Goal: Task Accomplishment & Management: Use online tool/utility

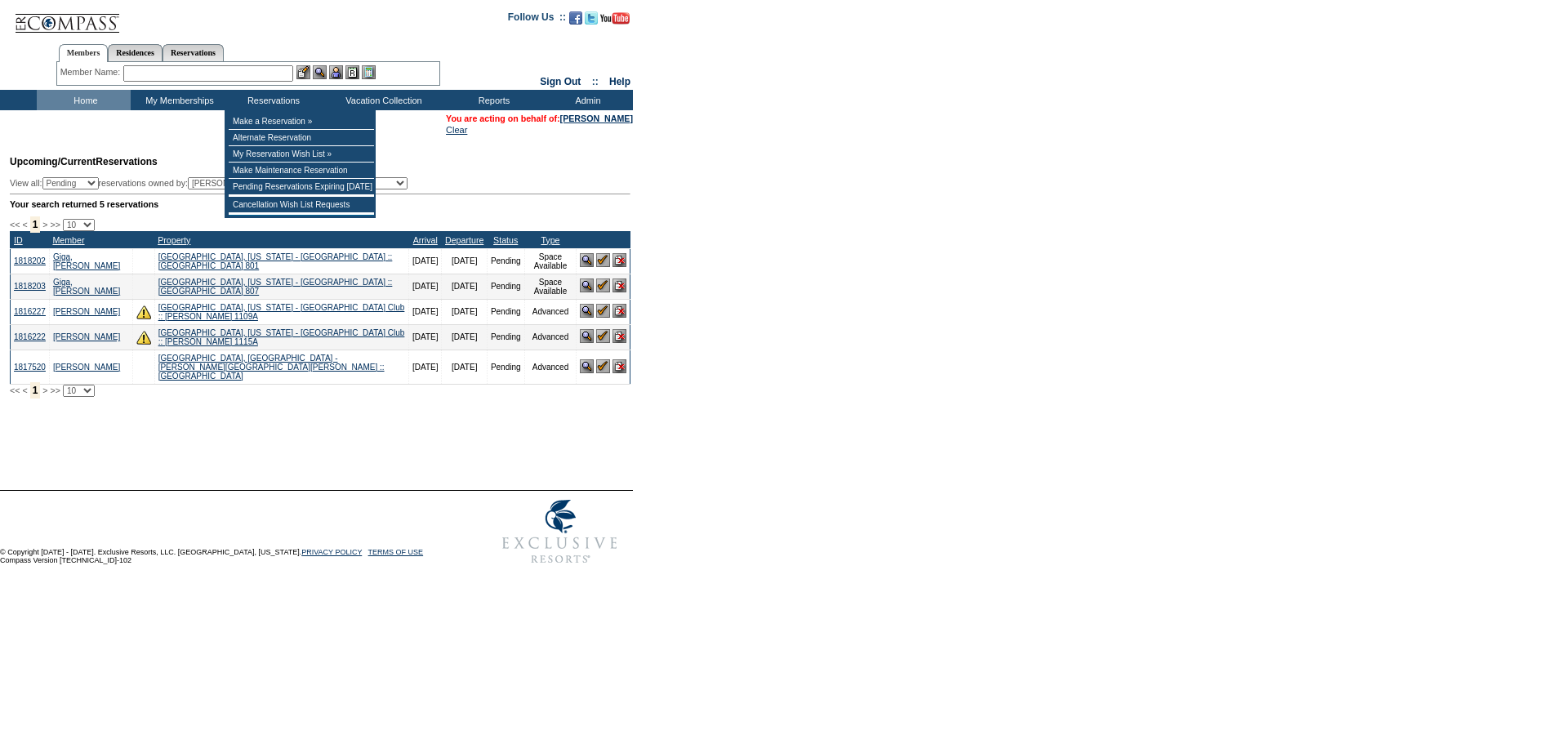
click at [207, 75] on input "text" at bounding box center [208, 73] width 170 height 16
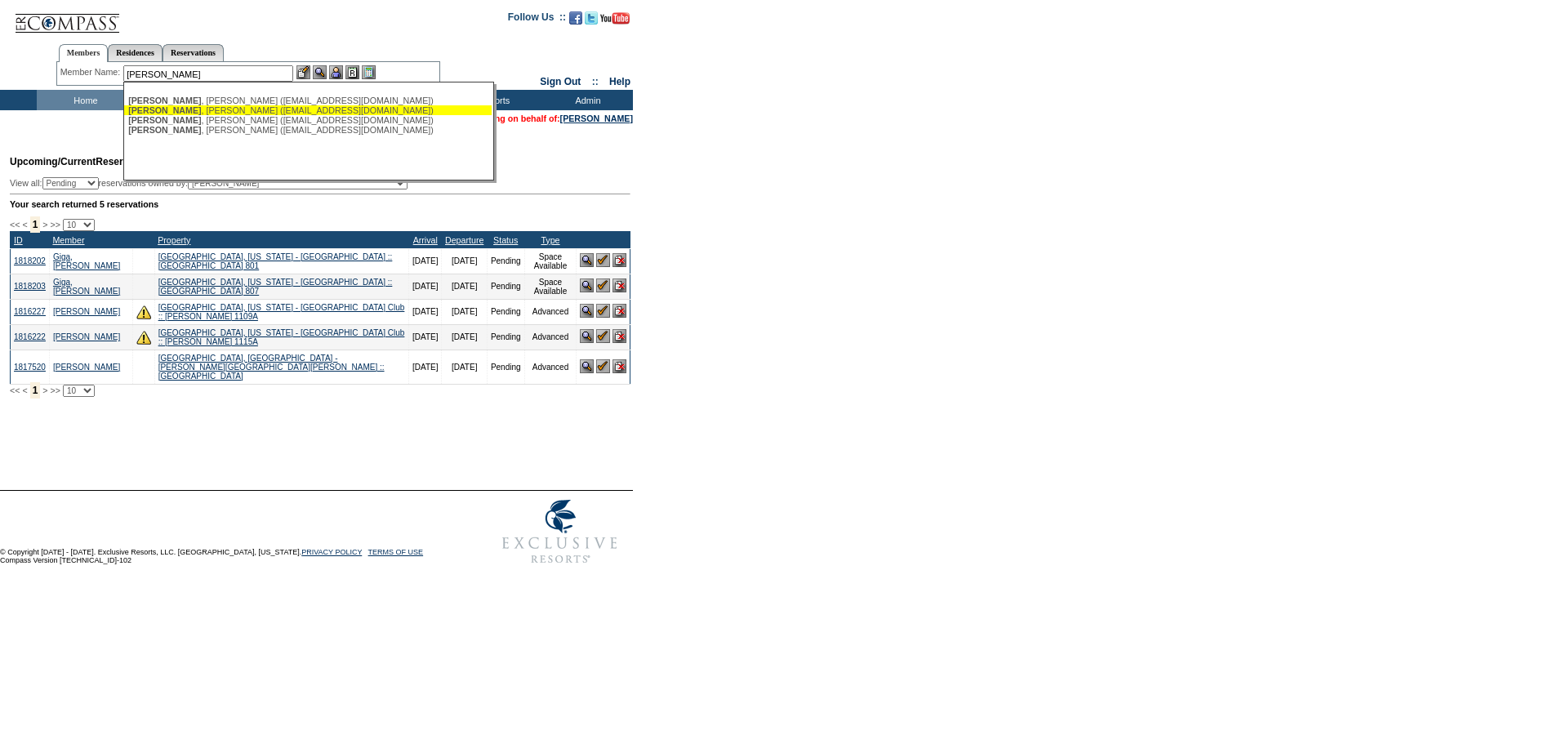
click at [187, 113] on div "[PERSON_NAME] ([EMAIL_ADDRESS][DOMAIN_NAME])" at bounding box center [308, 110] width 360 height 10
type input "[PERSON_NAME] ([EMAIL_ADDRESS][DOMAIN_NAME])"
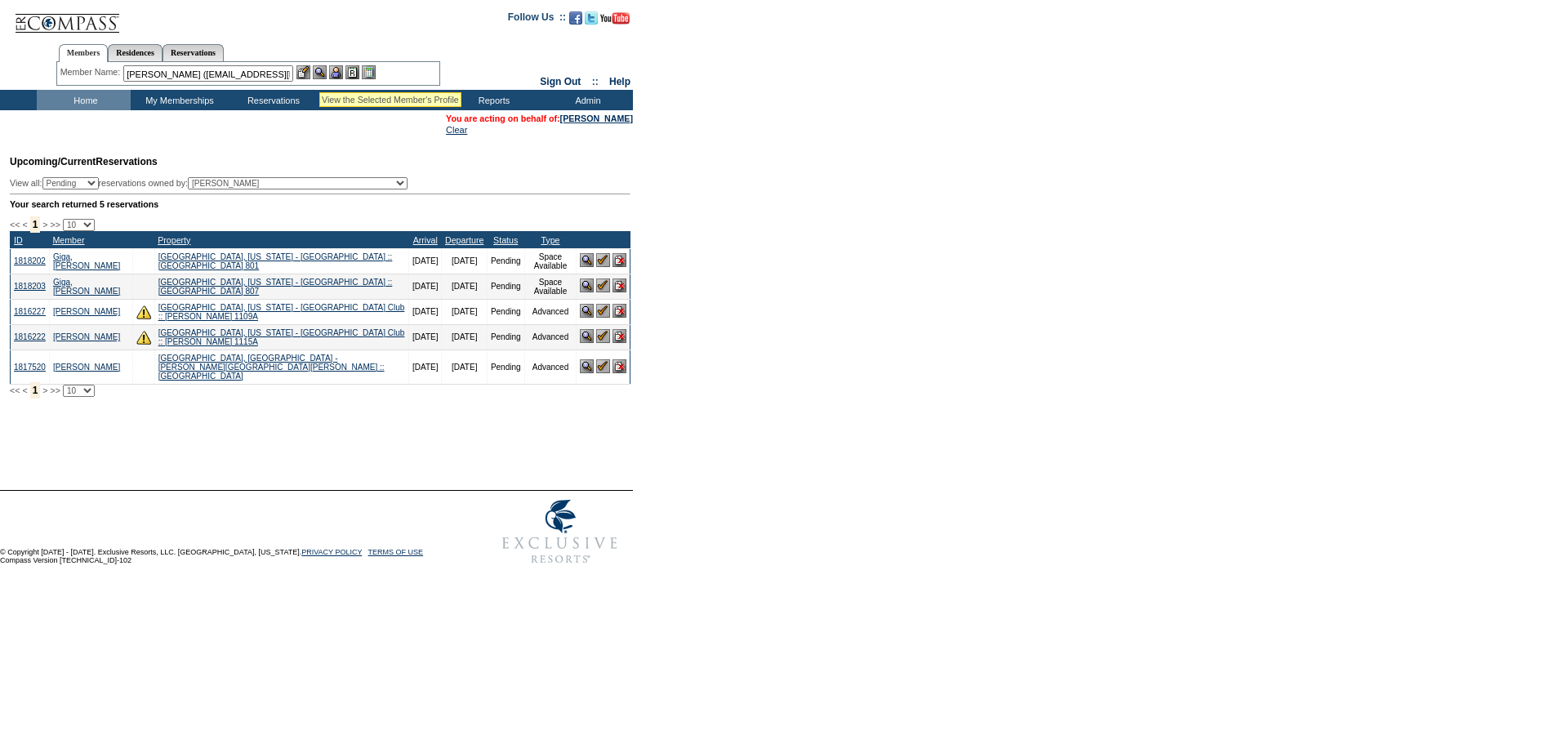
click at [319, 73] on img at bounding box center [319, 72] width 14 height 14
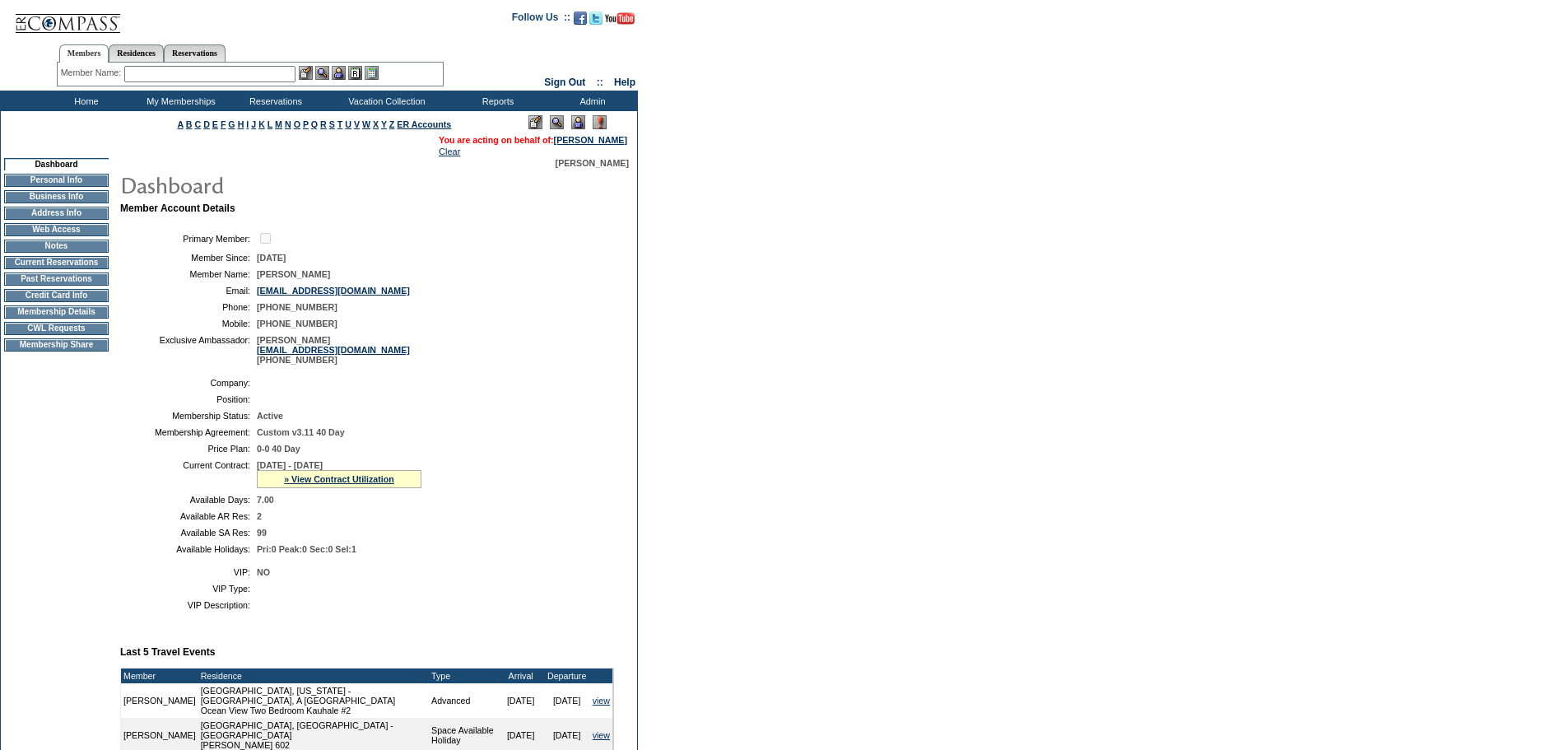
click at [573, 126] on img at bounding box center [578, 122] width 14 height 14
